Goal: Task Accomplishment & Management: Manage account settings

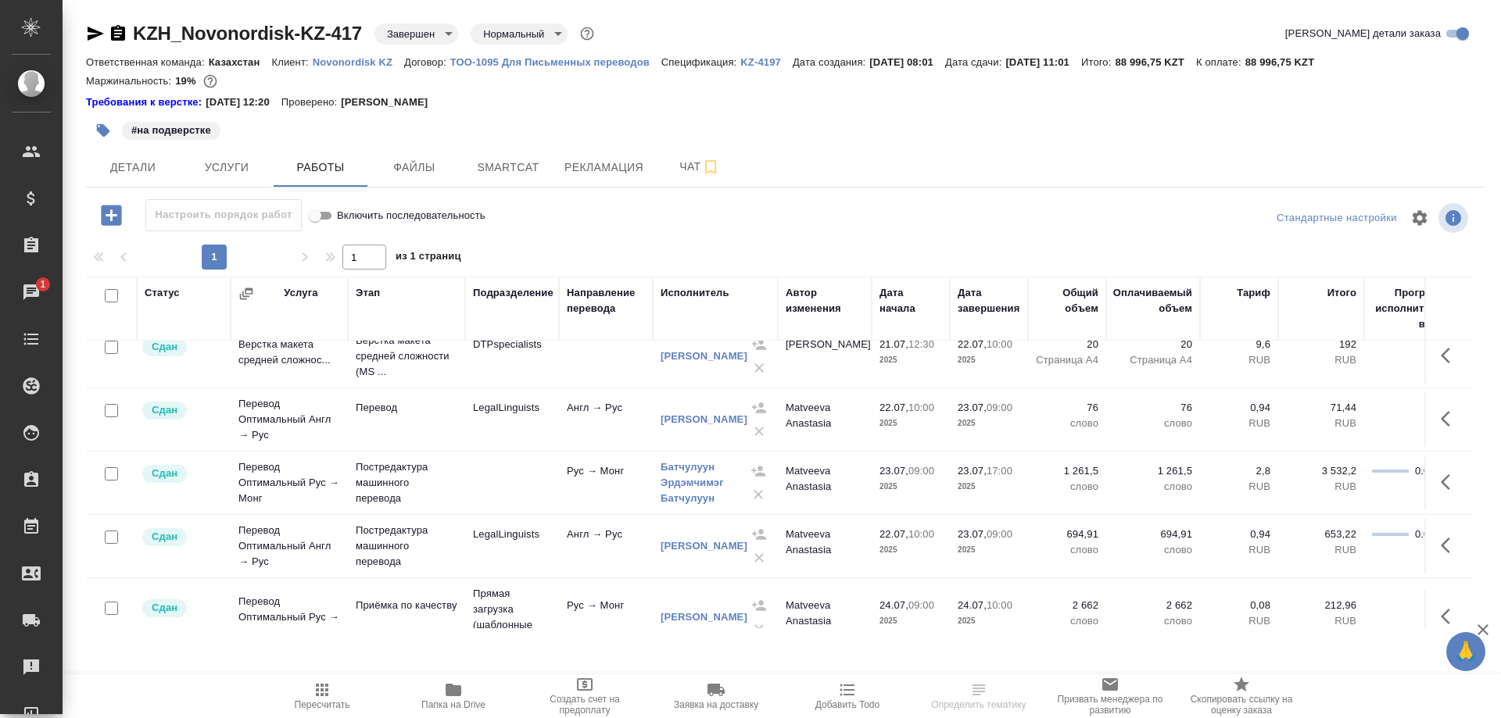
scroll to position [159, 0]
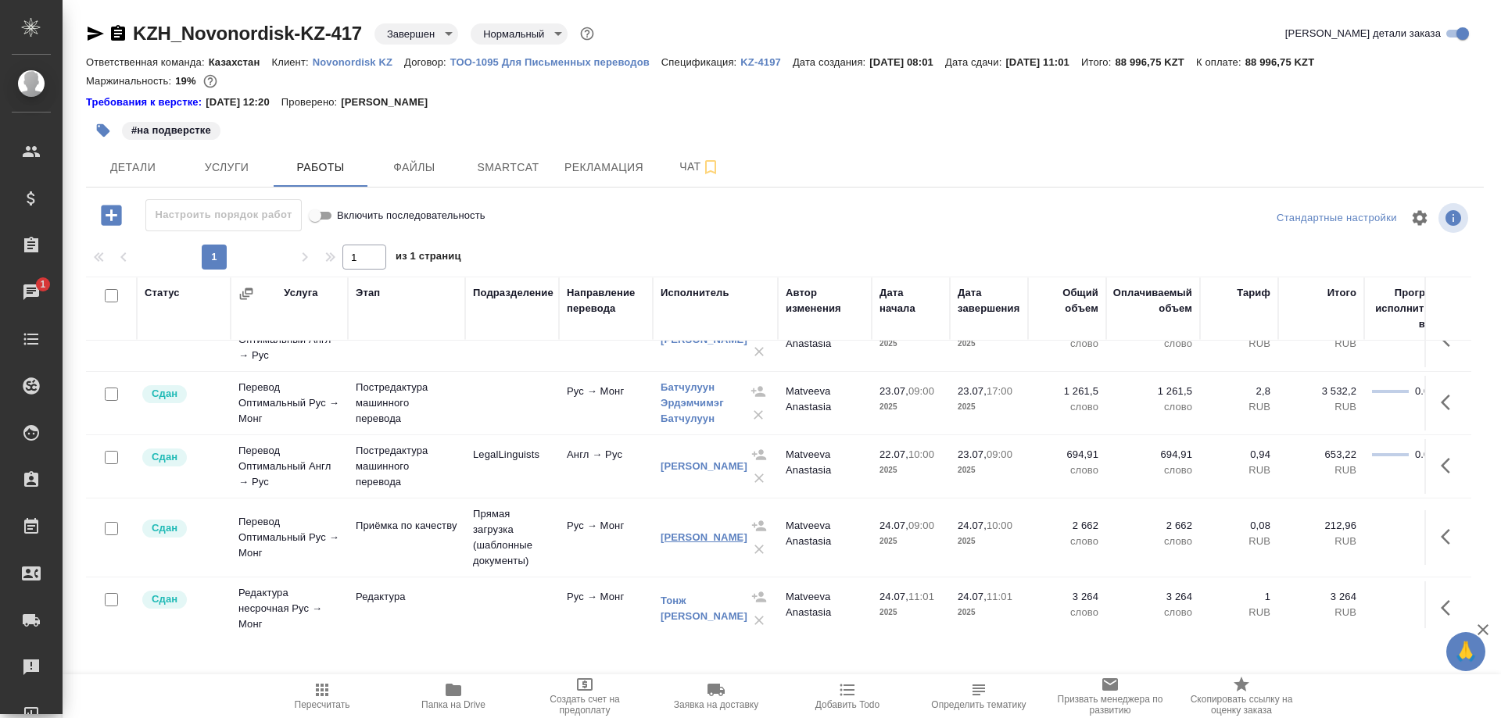
click at [704, 537] on link "[PERSON_NAME] [PERSON_NAME]" at bounding box center [703, 537] width 87 height 12
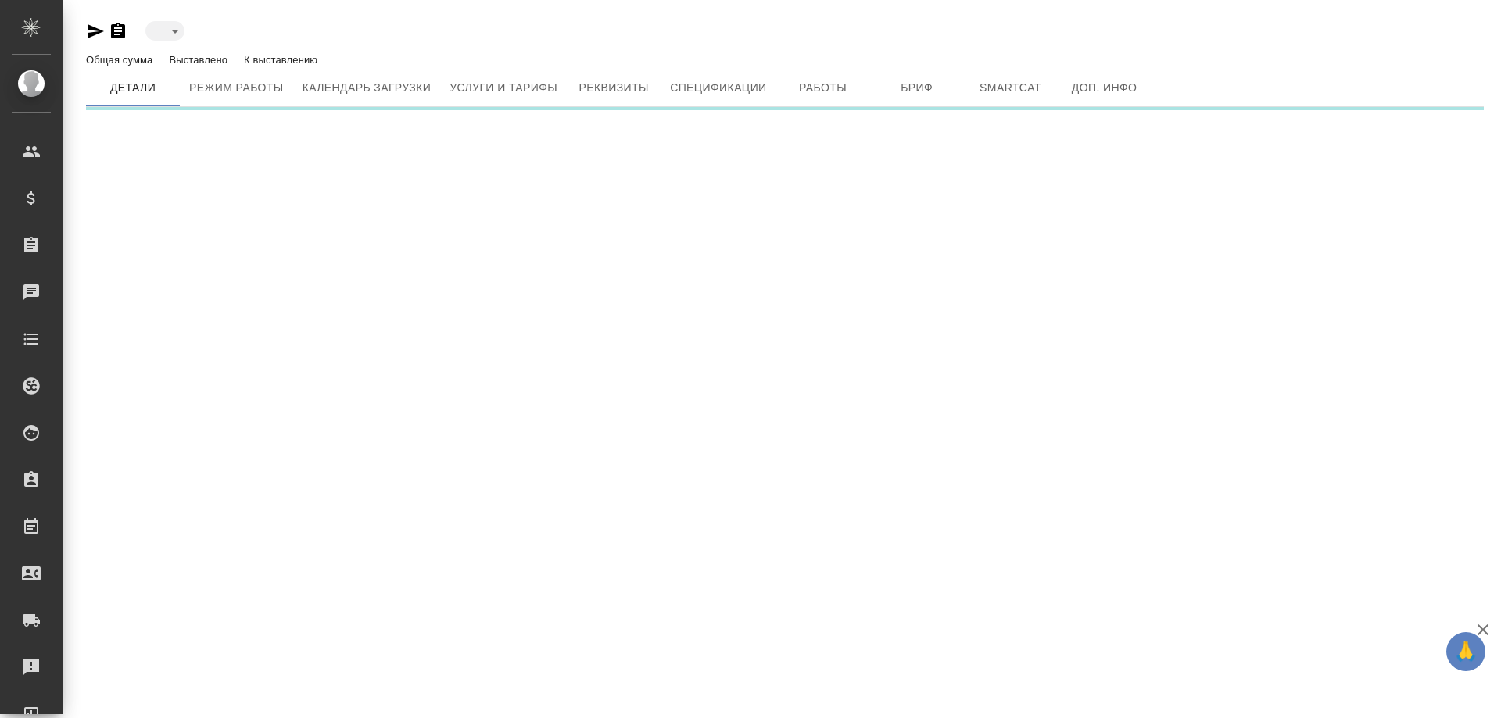
type input "active"
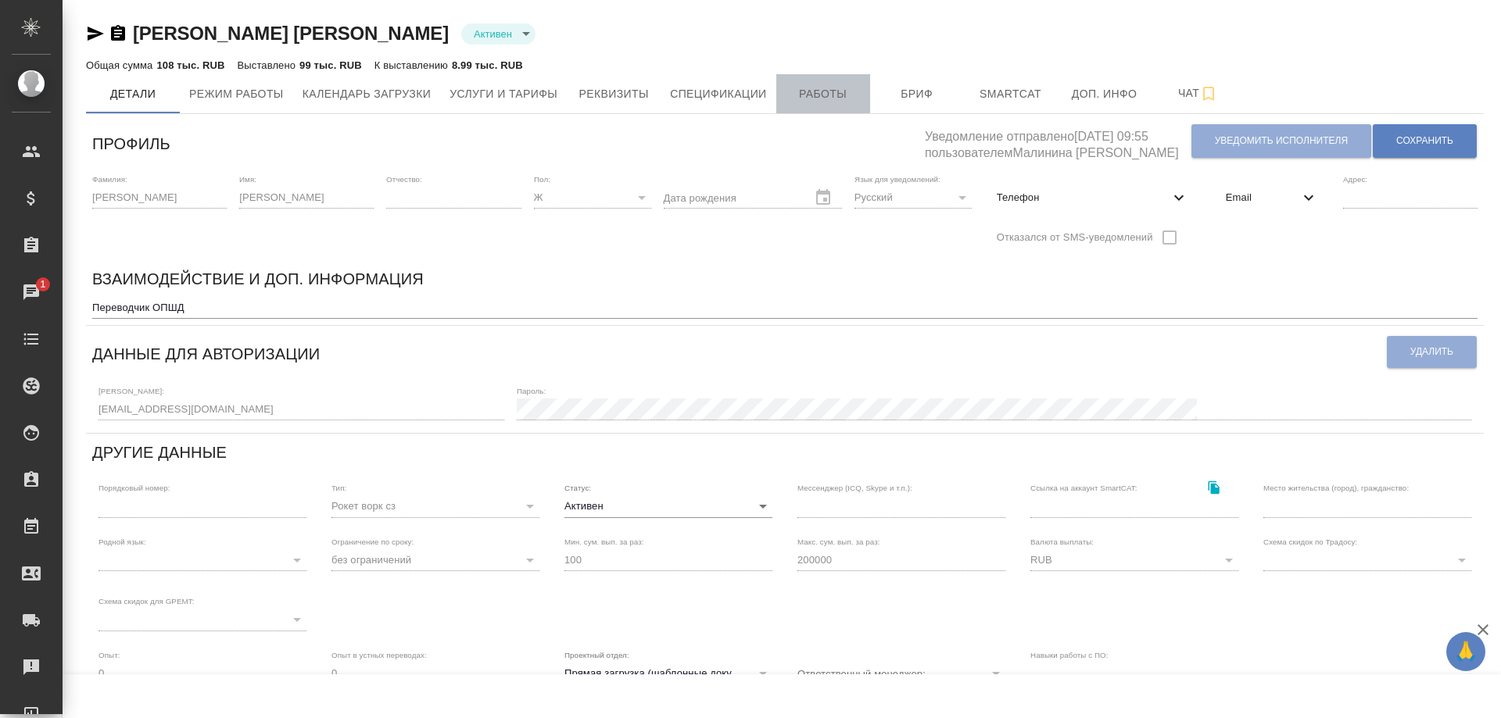
click at [834, 93] on span "Работы" at bounding box center [822, 94] width 75 height 20
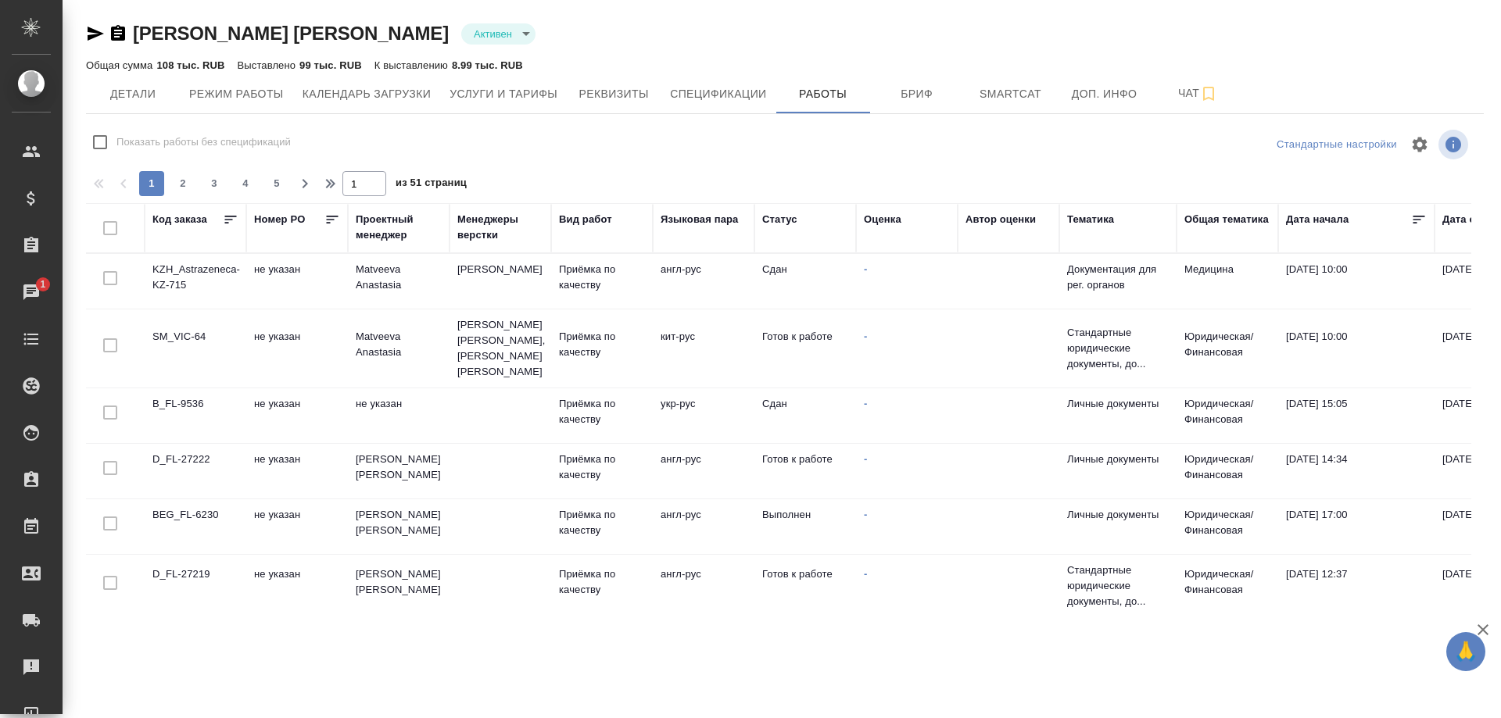
checkbox input "false"
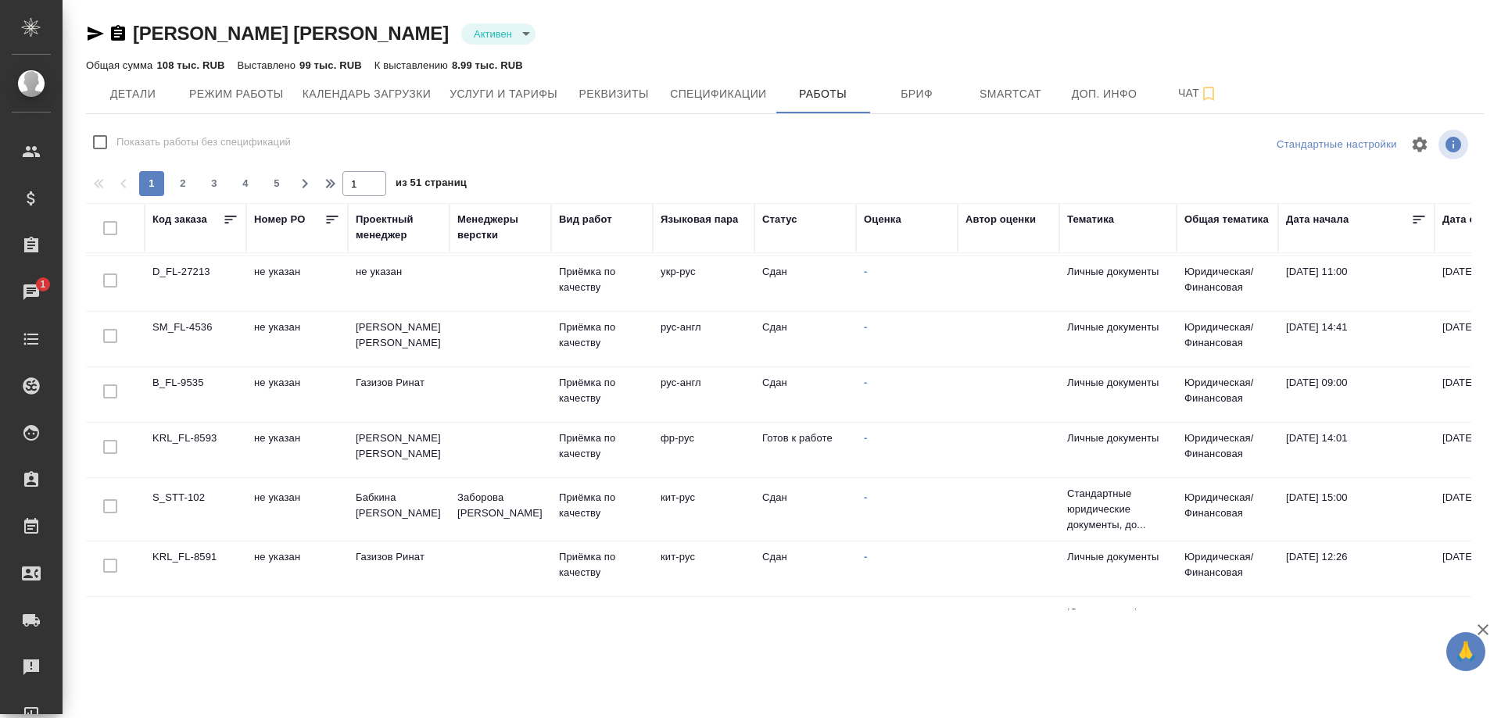
scroll to position [1079, 0]
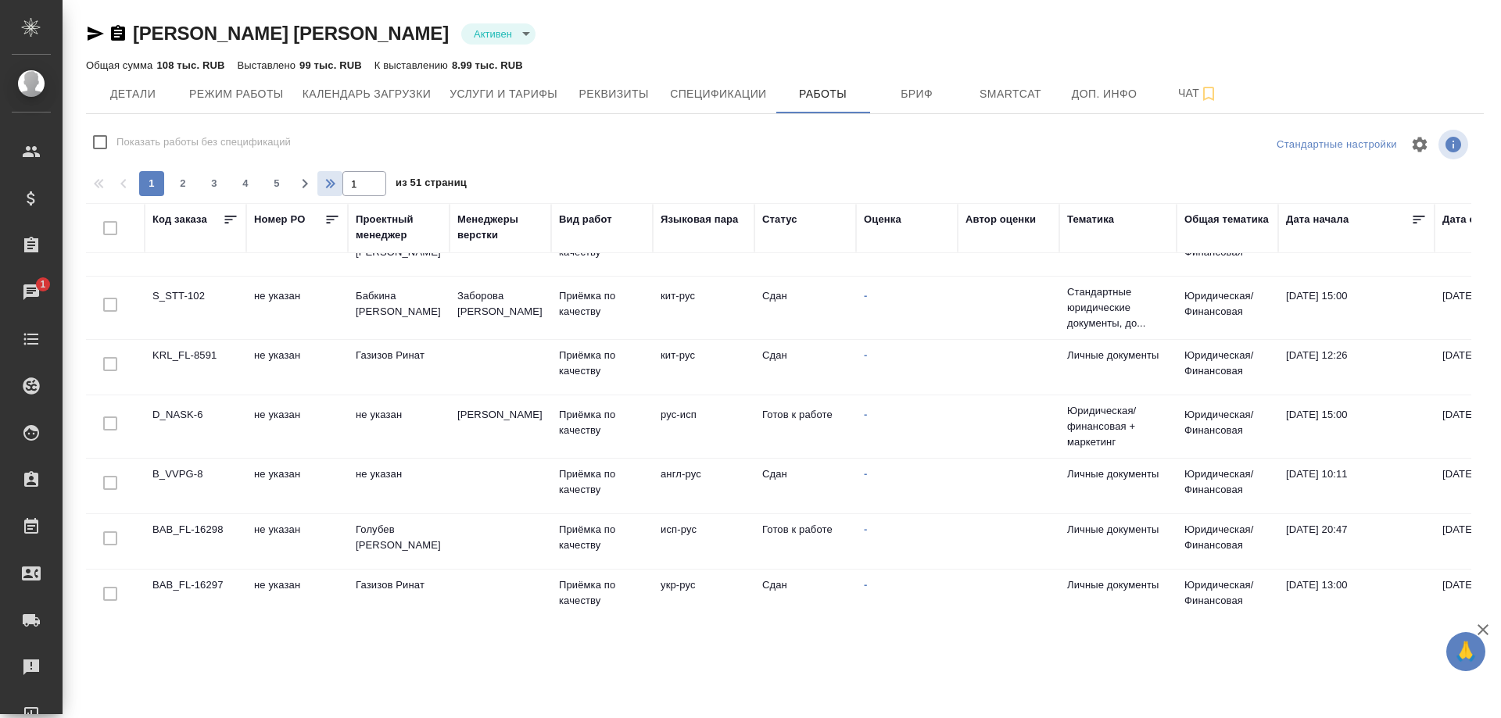
click at [320, 180] on icon "button" at bounding box center [328, 183] width 19 height 19
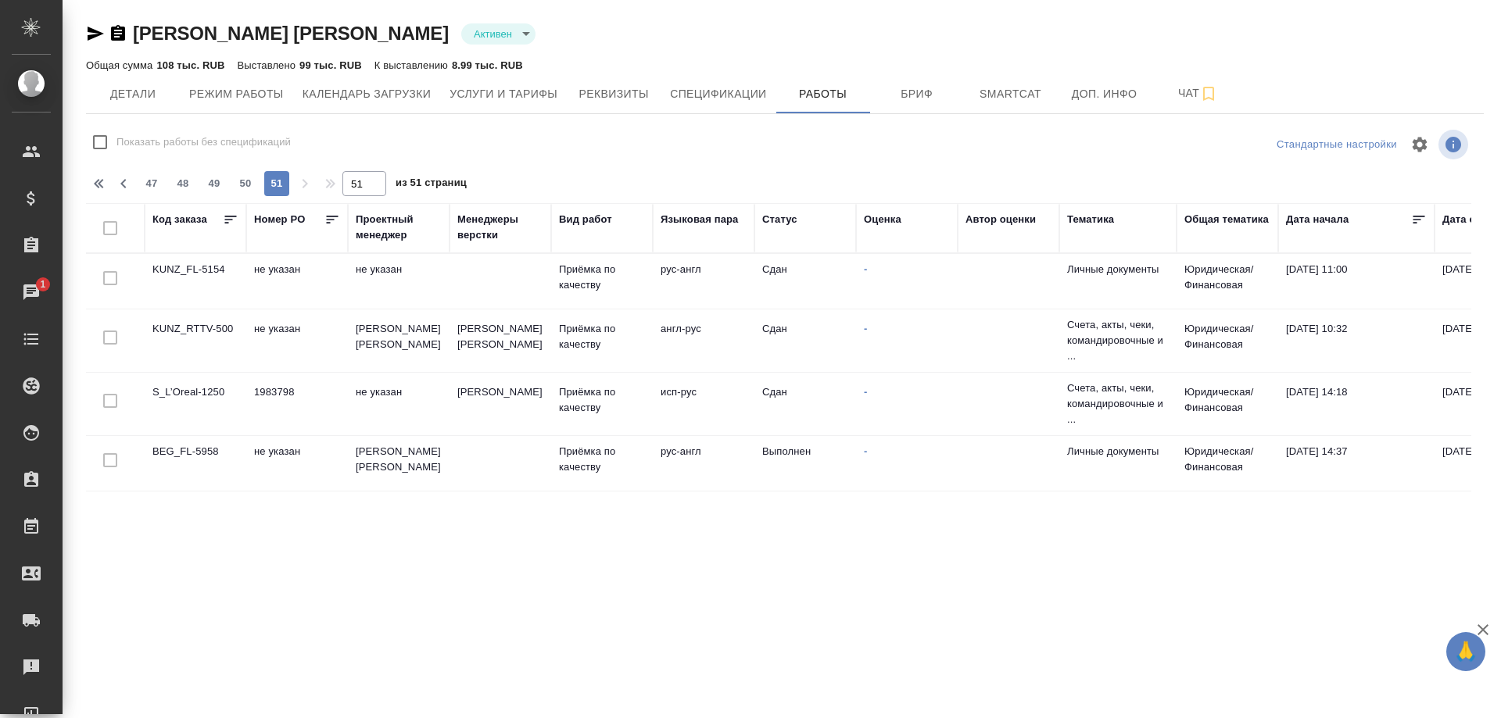
scroll to position [0, 0]
click at [94, 182] on icon "button" at bounding box center [100, 183] width 19 height 19
type input "1"
